Goal: Information Seeking & Learning: Understand process/instructions

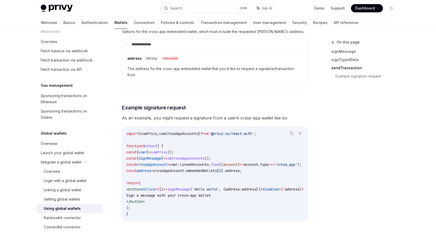
scroll to position [825, 0]
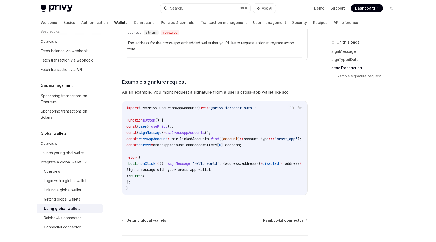
drag, startPoint x: 217, startPoint y: 209, endPoint x: 268, endPoint y: 209, distance: 51.0
click at [268, 195] on div "import { usePrivy , useCrossAppAccounts } from '@privy-io/react-auth' ; functio…" at bounding box center [214, 148] width 185 height 94
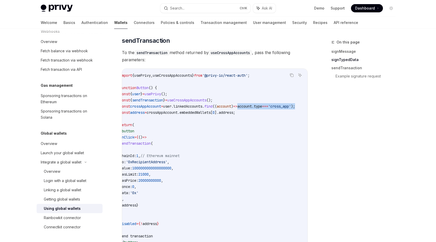
scroll to position [0, 35]
drag, startPoint x: 263, startPoint y: 119, endPoint x: 296, endPoint y: 119, distance: 32.7
click at [314, 119] on div "On this page signMessage signTypedData sendTransaction Example signature reques…" at bounding box center [218, 49] width 363 height 1076
click at [273, 109] on span "'cross_app'" at bounding box center [279, 106] width 23 height 5
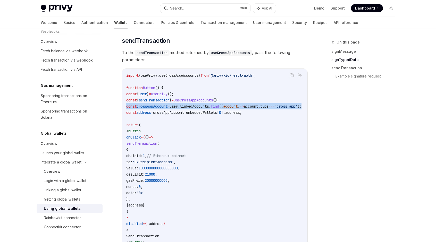
drag, startPoint x: 296, startPoint y: 117, endPoint x: 120, endPoint y: 119, distance: 176.0
click at [120, 119] on div "Integrate a global wallet Using global wallets OpenAI Open in ChatGPT OpenAI Op…" at bounding box center [166, 55] width 285 height 1066
click at [196, 122] on code "import { usePrivy , useCrossAppAccounts } from '@privy-io/react-auth' ; functio…" at bounding box center [220, 165] width 188 height 186
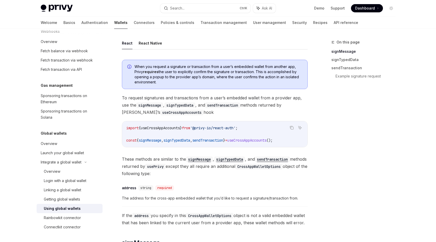
scroll to position [2, 0]
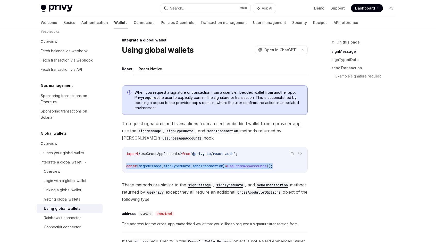
drag, startPoint x: 126, startPoint y: 164, endPoint x: 292, endPoint y: 167, distance: 165.7
click at [292, 167] on code "import { useCrossAppAccounts } from '@privy-io/react-auth' ; const { signMessag…" at bounding box center [214, 160] width 177 height 19
copy span "const { signMessage , signTypedData , sendTransaction } = useCrossAppAccounts (…"
click at [190, 164] on span "signTypedData" at bounding box center [176, 166] width 27 height 5
drag, startPoint x: 126, startPoint y: 165, endPoint x: 293, endPoint y: 168, distance: 167.0
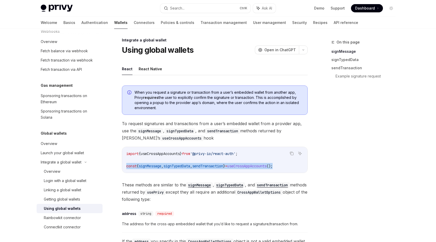
click at [293, 168] on div "import { useCrossAppAccounts } from '@privy-io/react-auth' ; const { signMessag…" at bounding box center [214, 160] width 185 height 26
copy span "const { signMessage , signTypedData , sendTransaction } = useCrossAppAccounts (…"
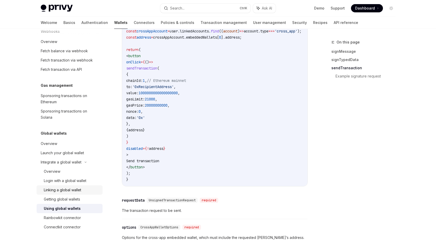
scroll to position [619, 0]
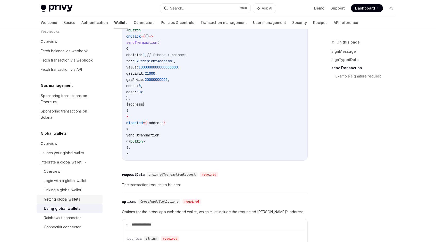
click at [66, 199] on div "Getting global wallets" at bounding box center [62, 199] width 36 height 6
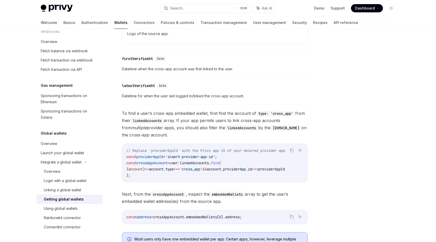
scroll to position [335, 0]
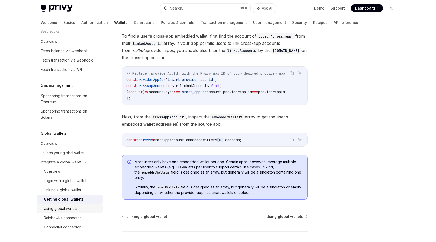
click at [63, 208] on div "Using global wallets" at bounding box center [61, 209] width 34 height 6
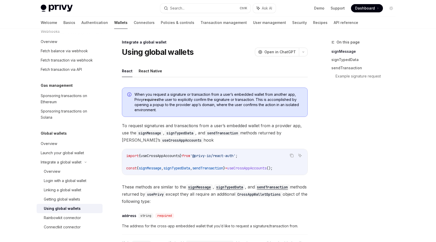
type textarea "*"
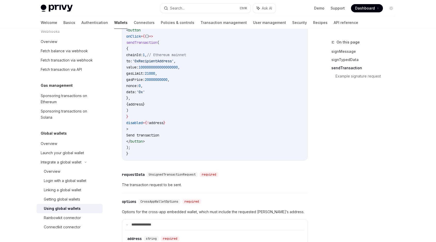
scroll to position [593, 0]
